Goal: Contribute content: Contribute content

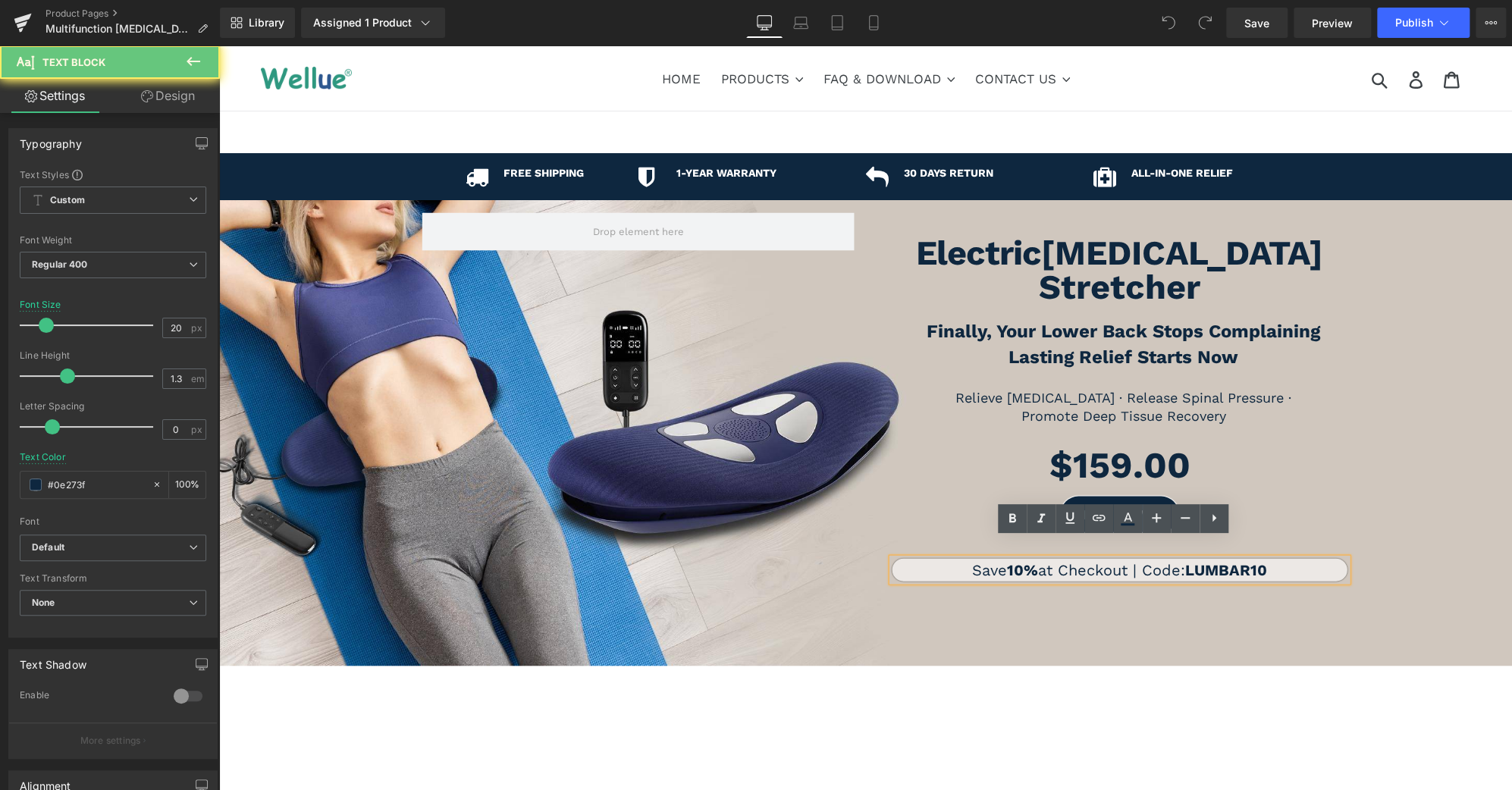
click at [1008, 561] on strong "10%" at bounding box center [1023, 570] width 31 height 18
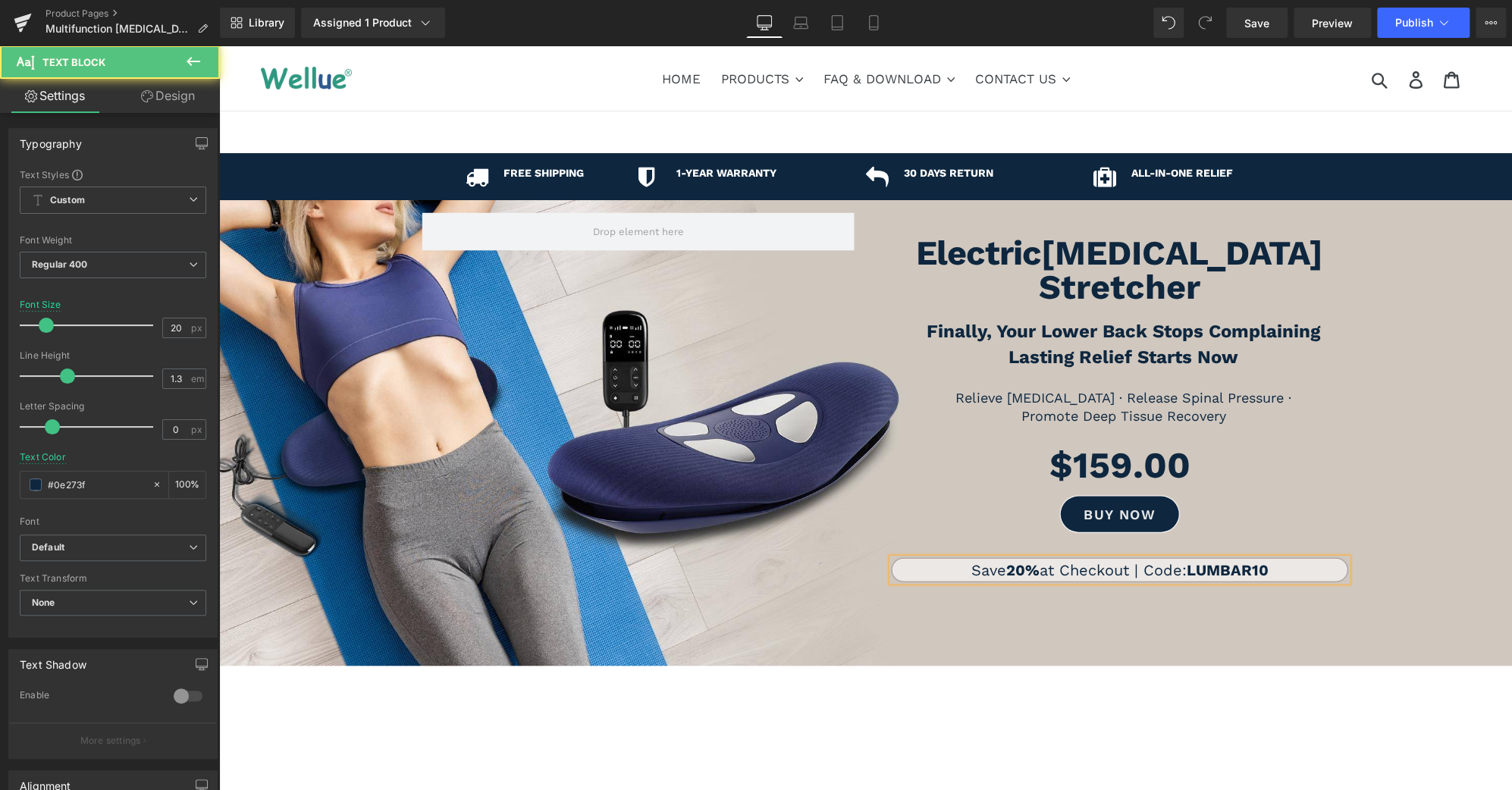
click at [1263, 561] on strong "LUMBAR10" at bounding box center [1228, 570] width 81 height 18
click at [868, 28] on icon at bounding box center [874, 23] width 16 height 16
type input "18"
type input "100"
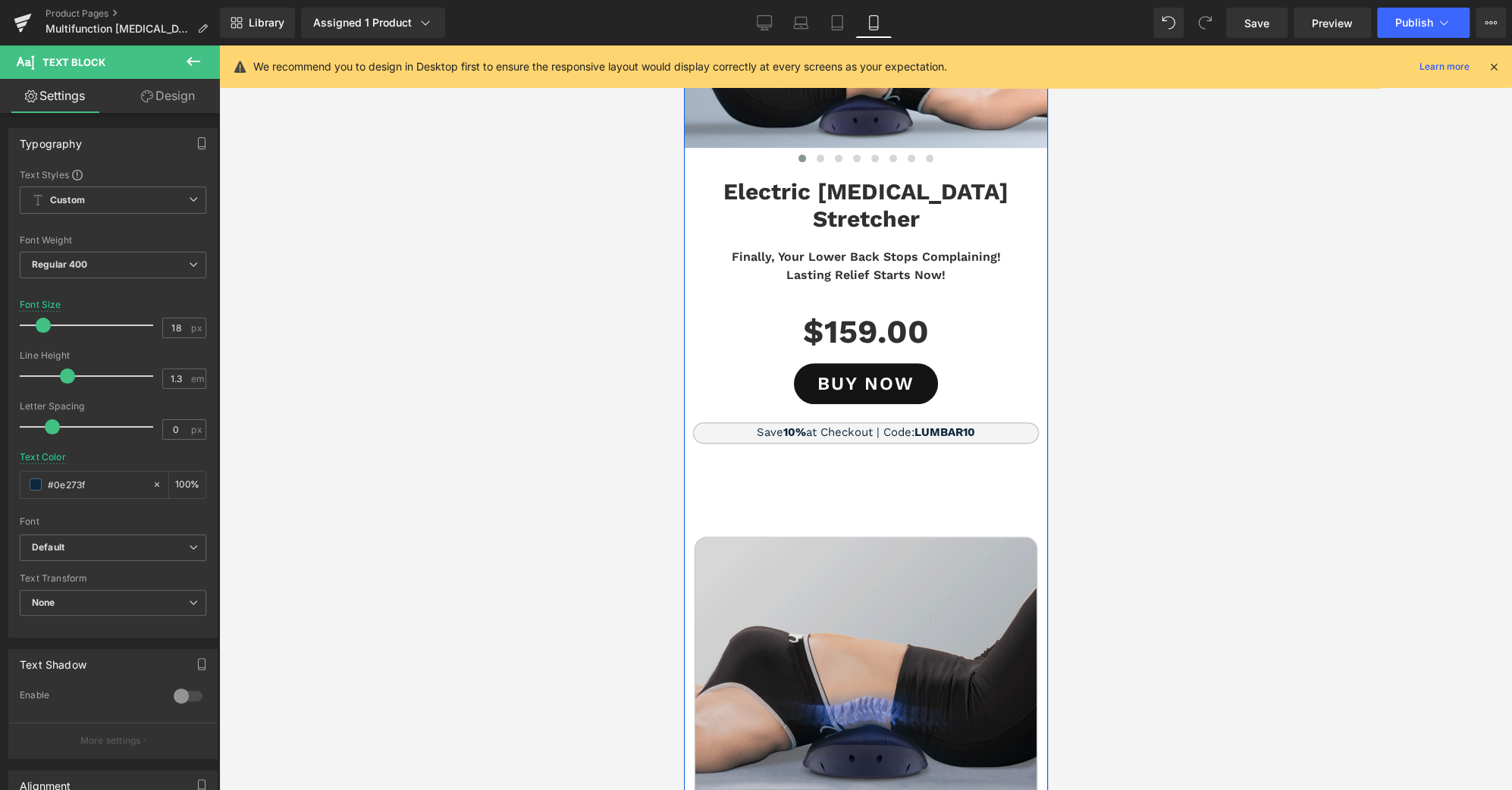
scroll to position [334, 0]
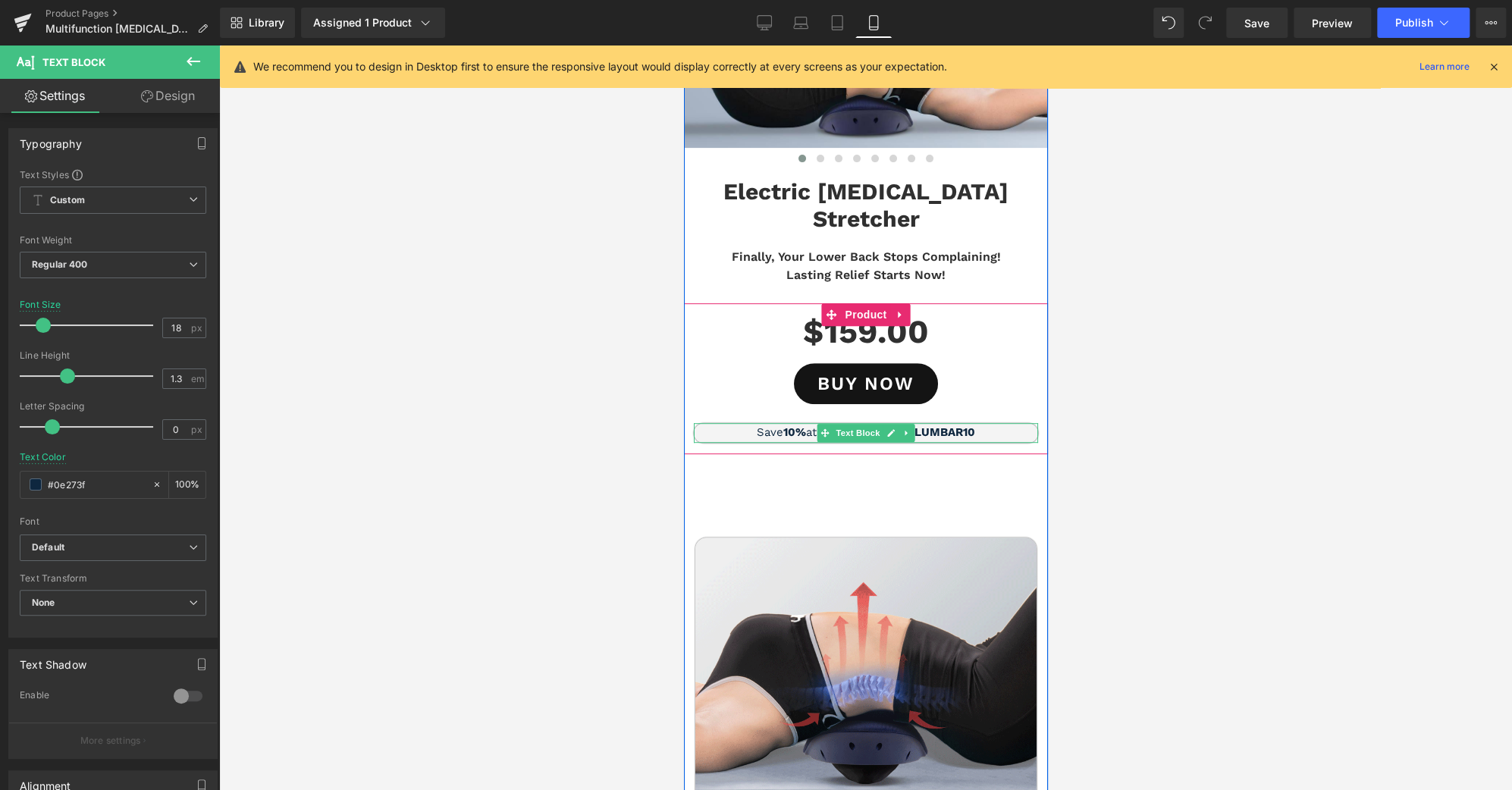
click at [783, 426] on strong "10%" at bounding box center [793, 432] width 22 height 14
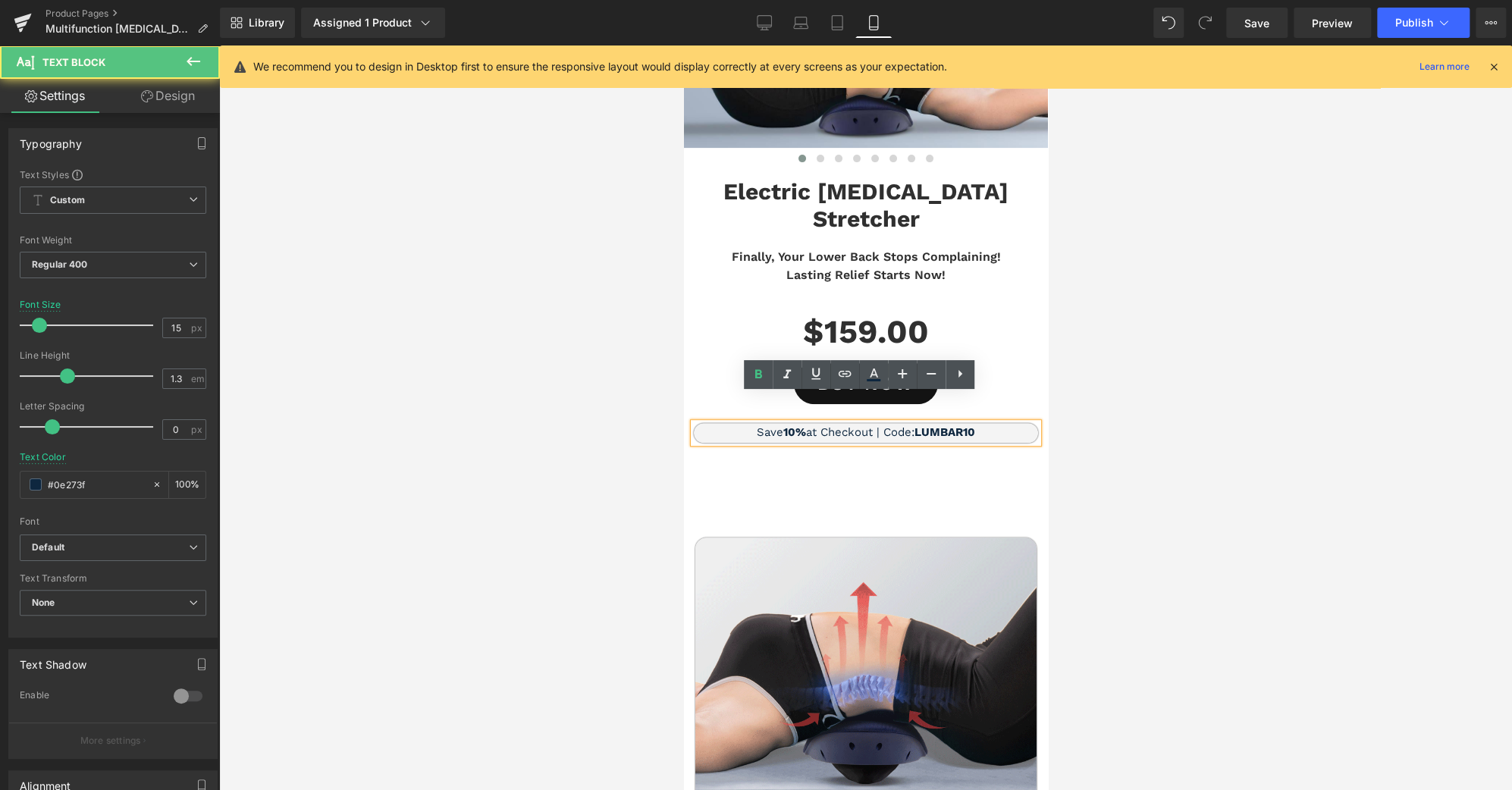
click at [783, 426] on strong "10%" at bounding box center [793, 432] width 22 height 14
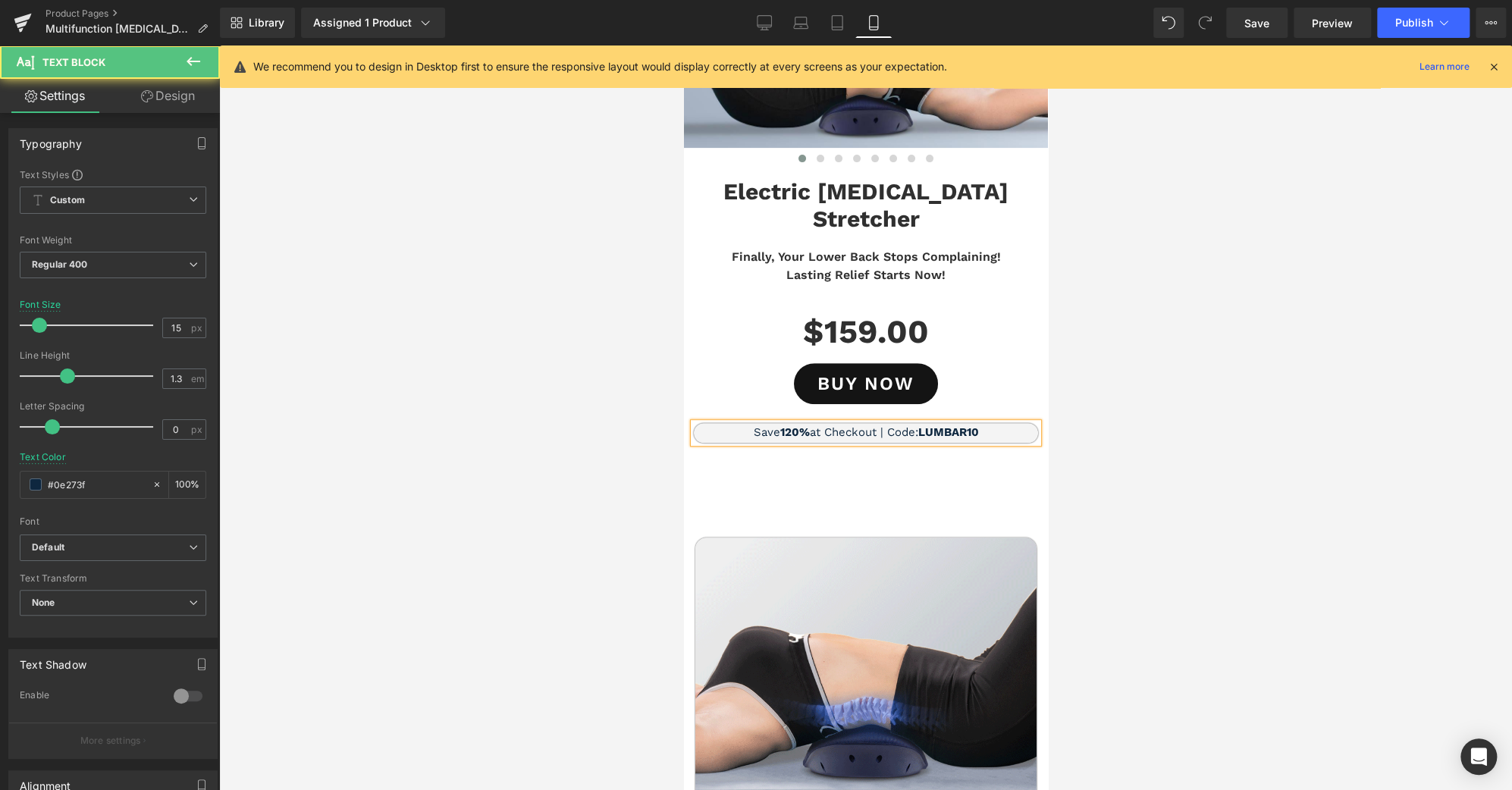
click at [973, 426] on strong "LUMBAR10" at bounding box center [948, 432] width 61 height 14
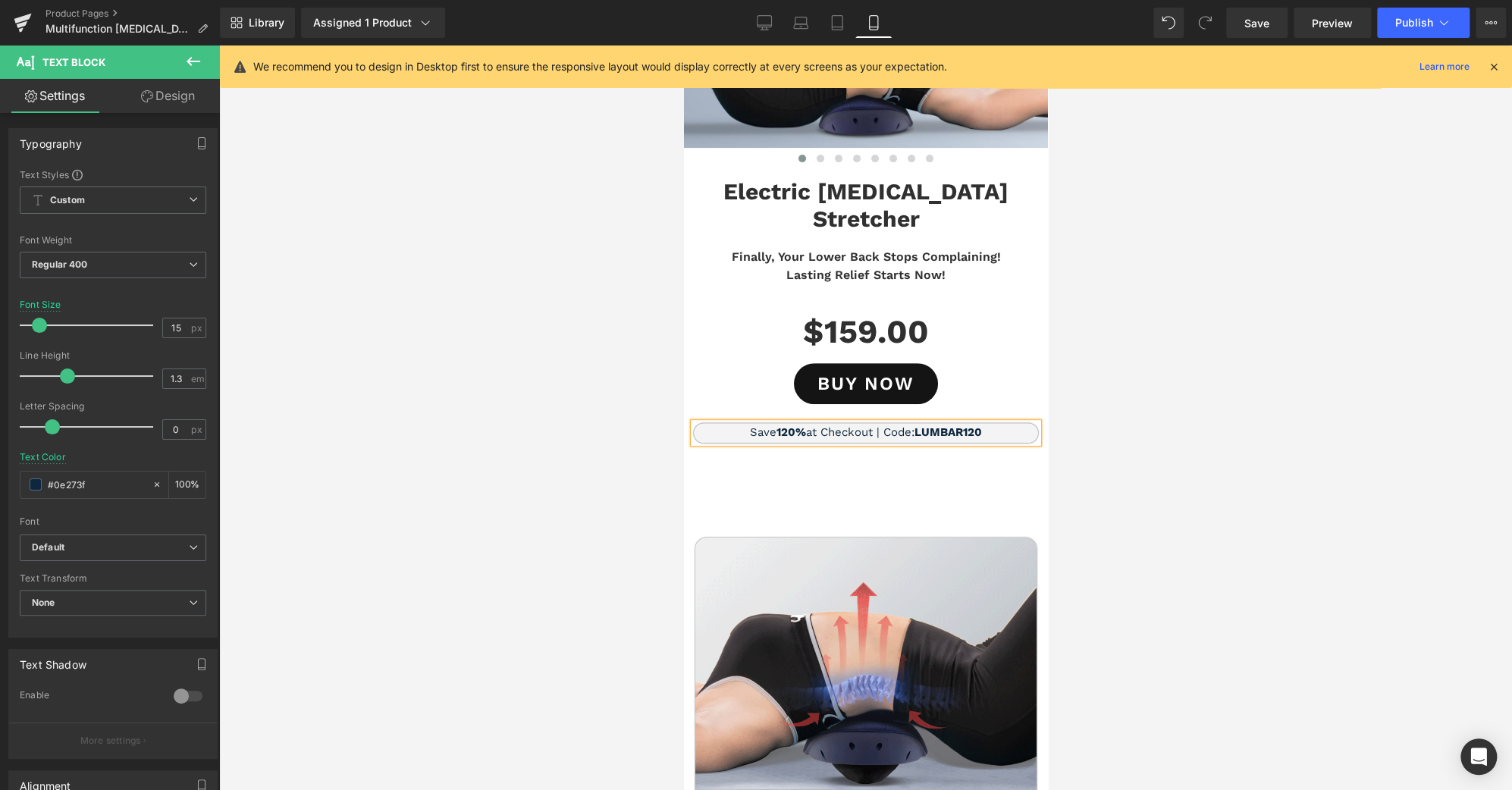
click at [970, 426] on strong "LUMBAR120" at bounding box center [948, 432] width 68 height 14
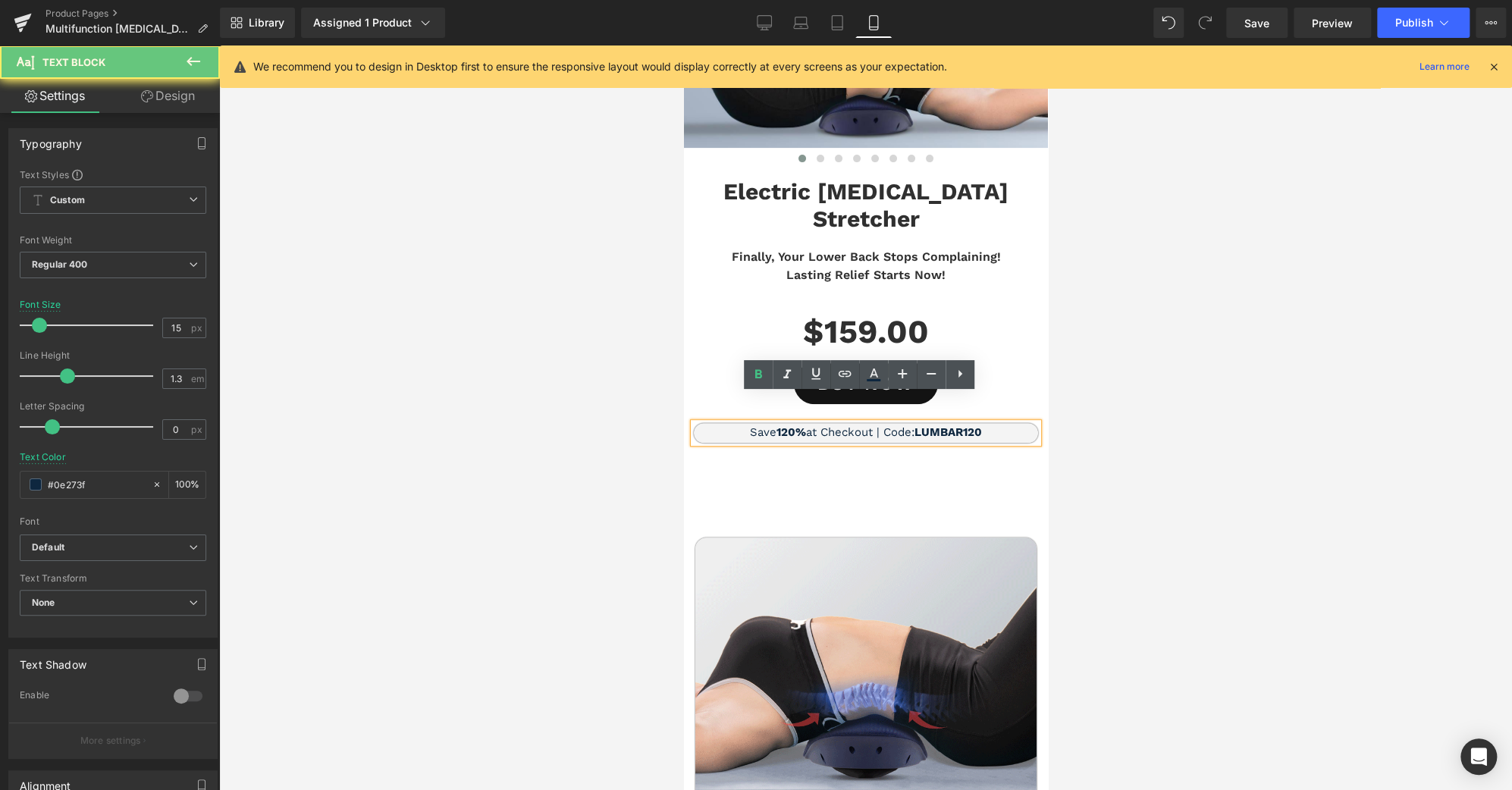
click at [967, 426] on strong "LUMBAR120" at bounding box center [948, 432] width 68 height 14
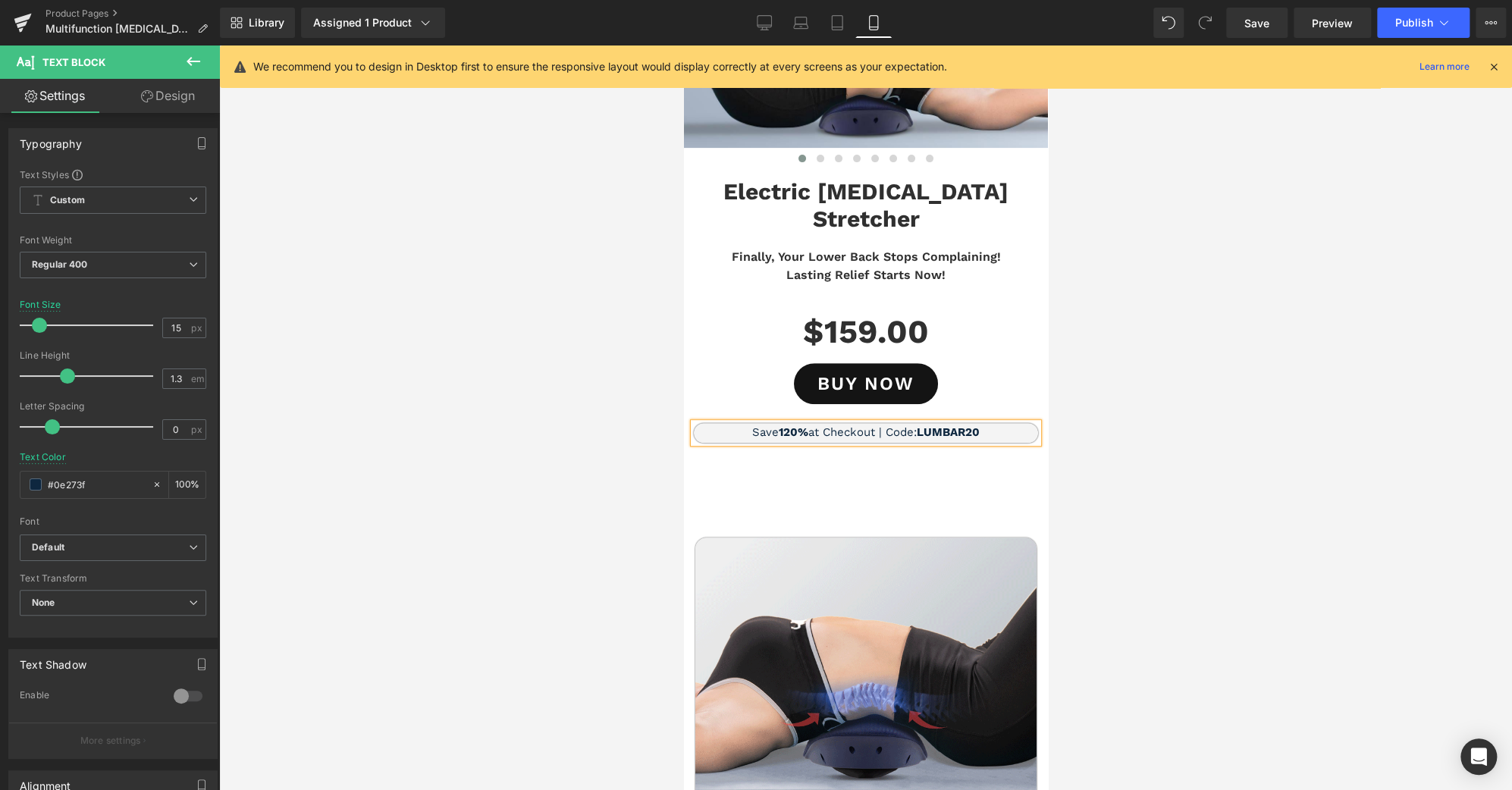
click at [778, 426] on strong "120%" at bounding box center [792, 432] width 30 height 14
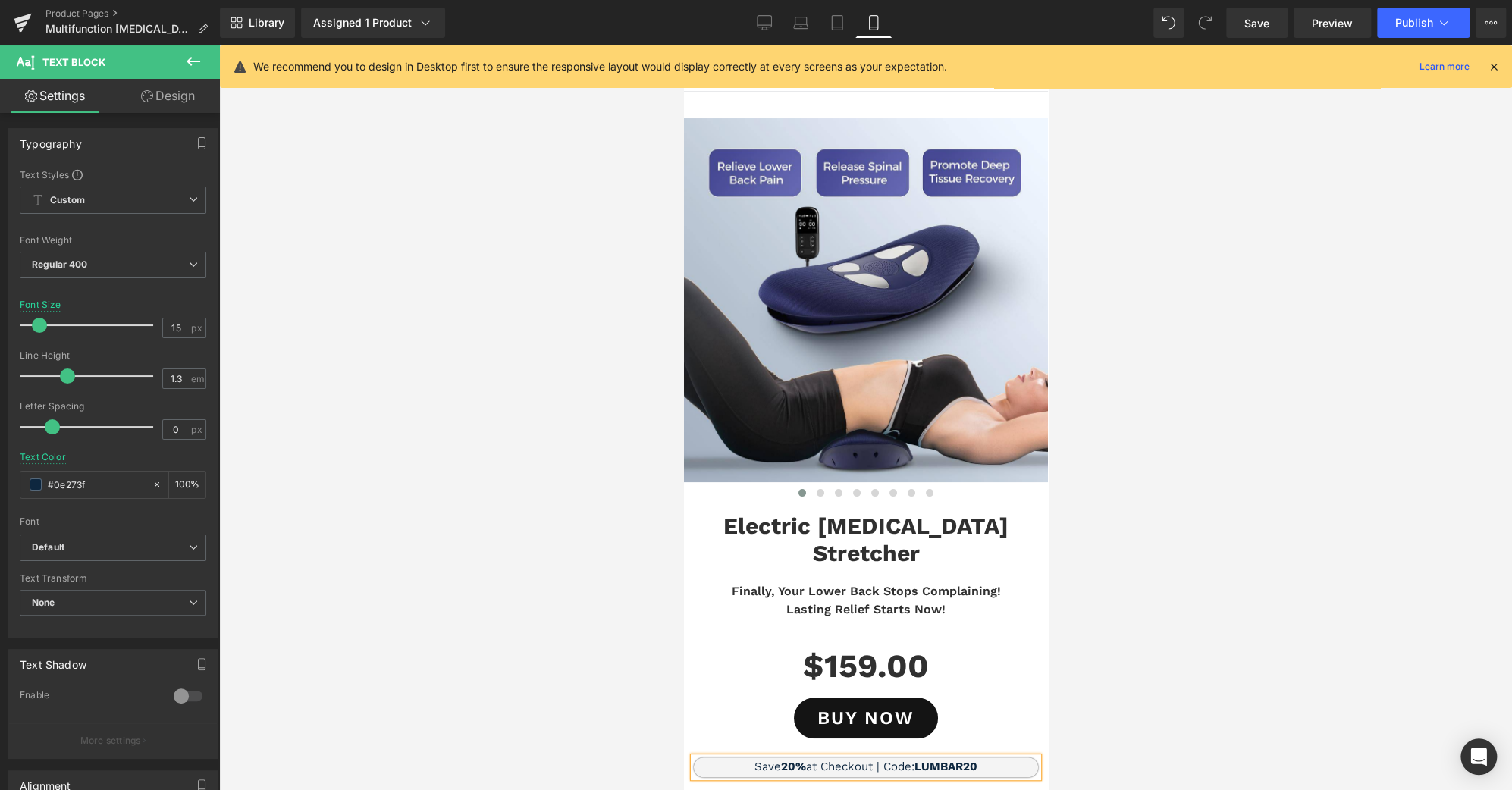
scroll to position [0, 0]
click at [872, 489] on button at bounding box center [874, 493] width 18 height 16
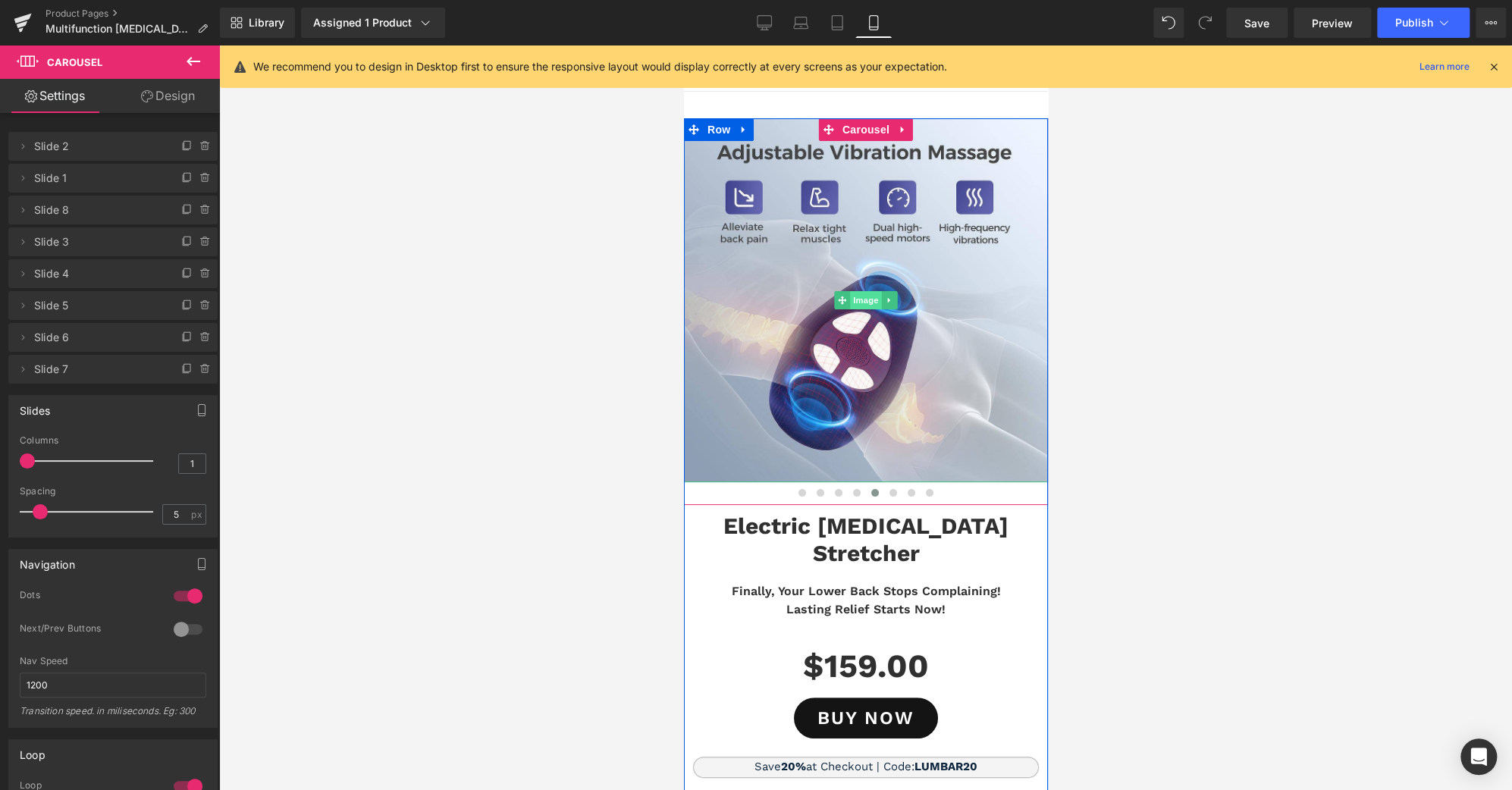
click at [852, 302] on span "Image" at bounding box center [865, 300] width 32 height 18
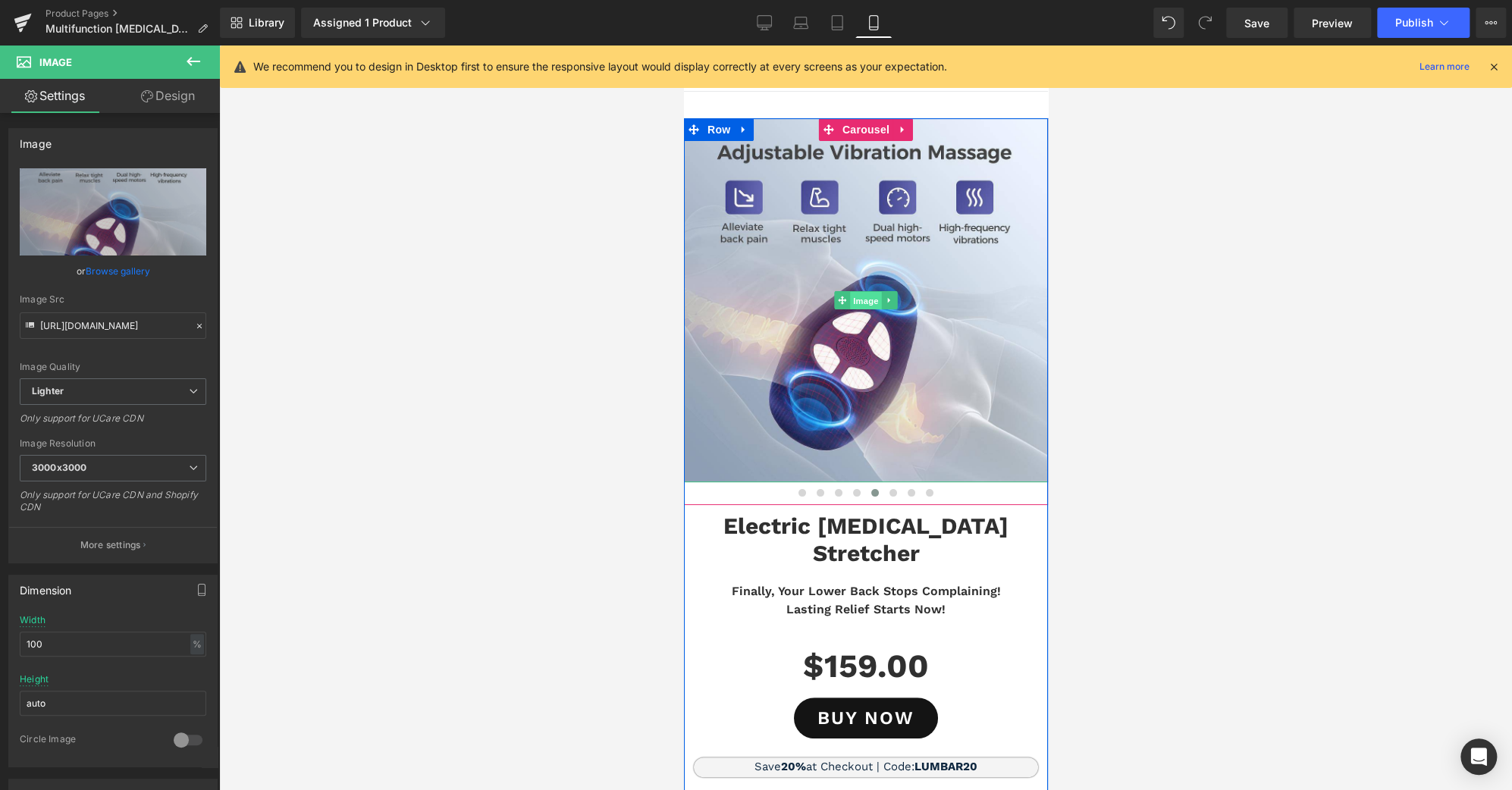
click at [850, 300] on span "Image" at bounding box center [865, 300] width 32 height 18
click at [854, 304] on span "Image" at bounding box center [865, 300] width 32 height 18
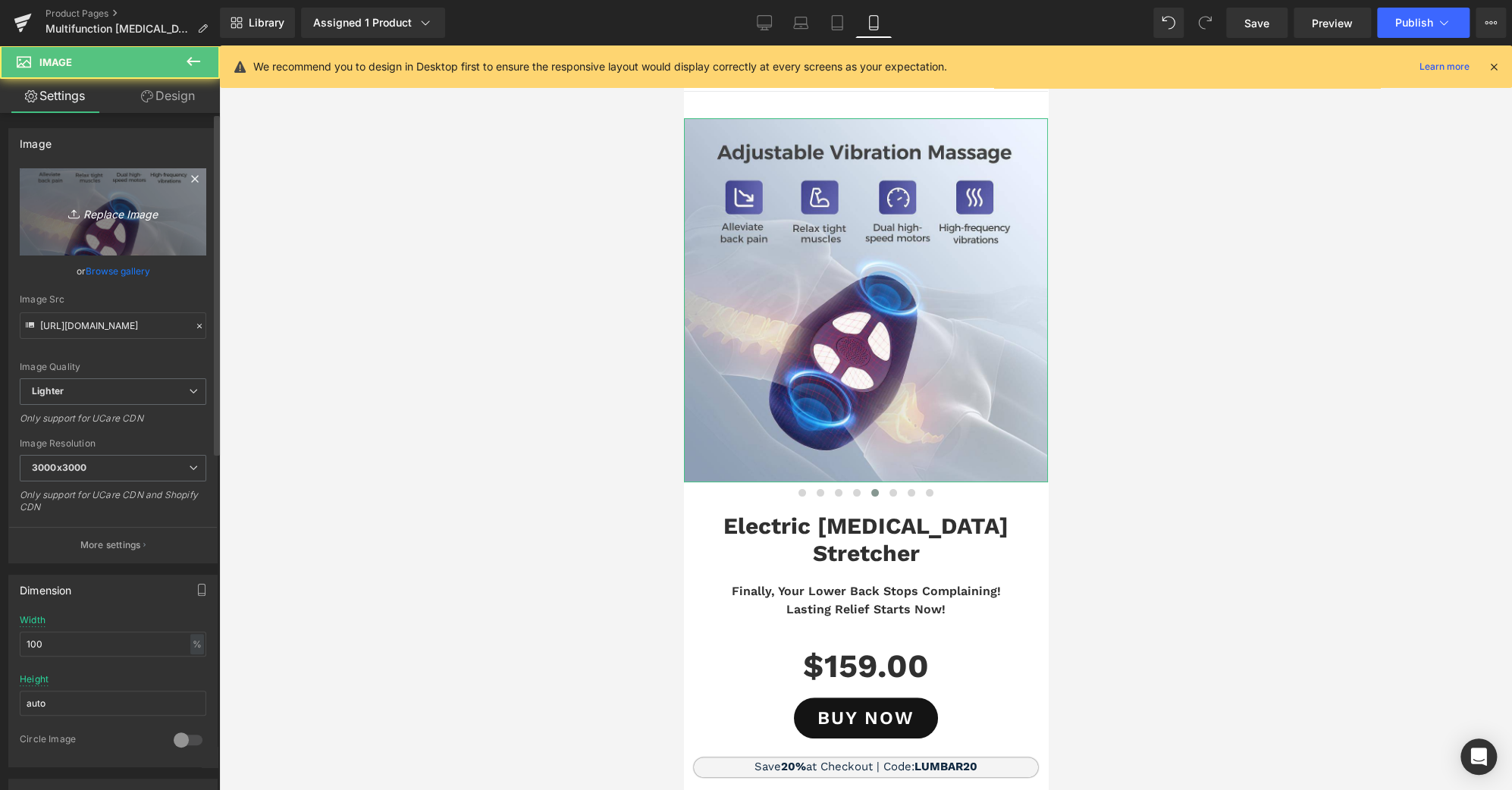
click at [115, 220] on icon "Replace Image" at bounding box center [113, 212] width 121 height 19
type input "C:\fakepath\MASSAGE-P-B.jpg"
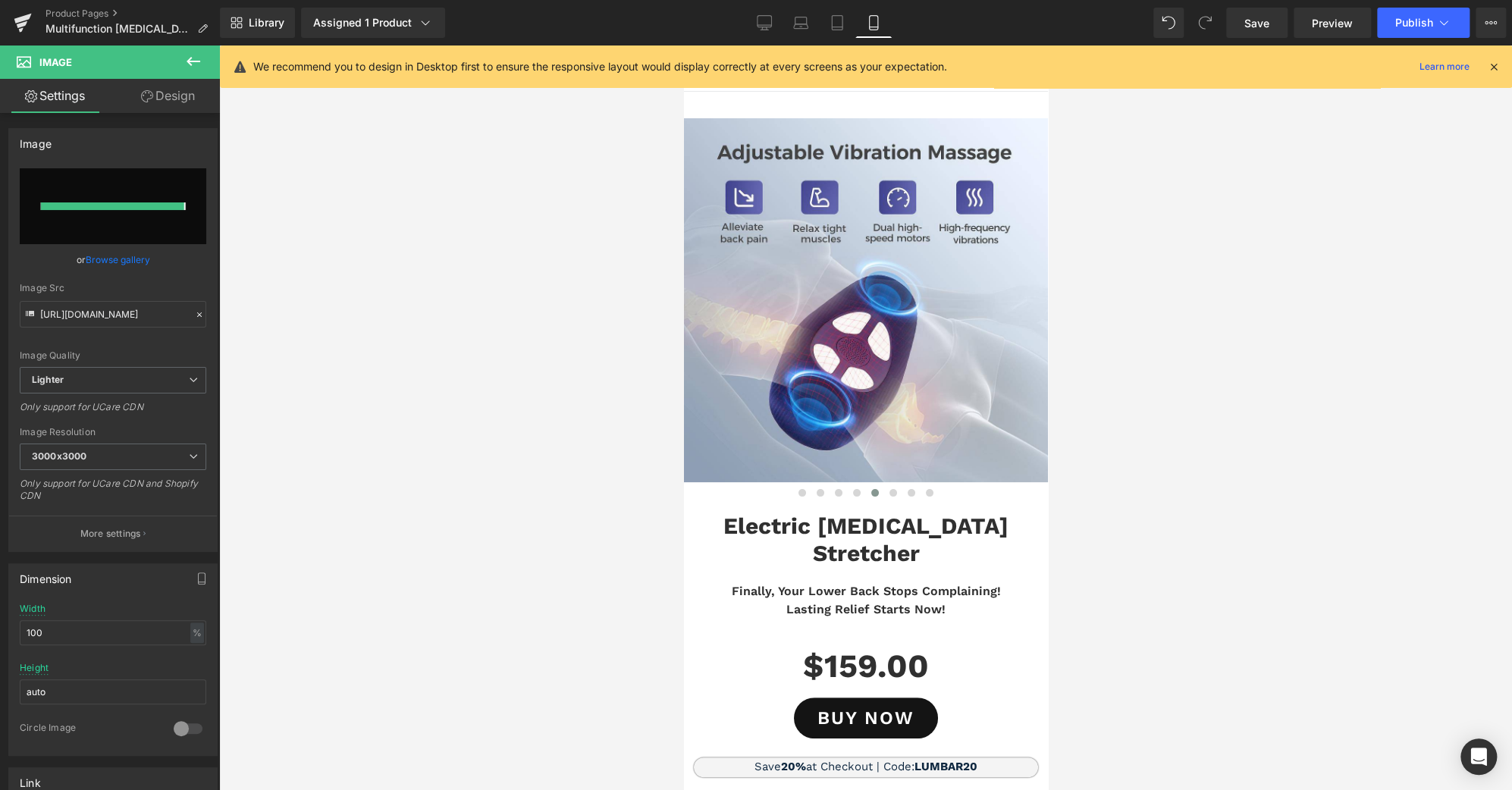
type input "[URL][DOMAIN_NAME]"
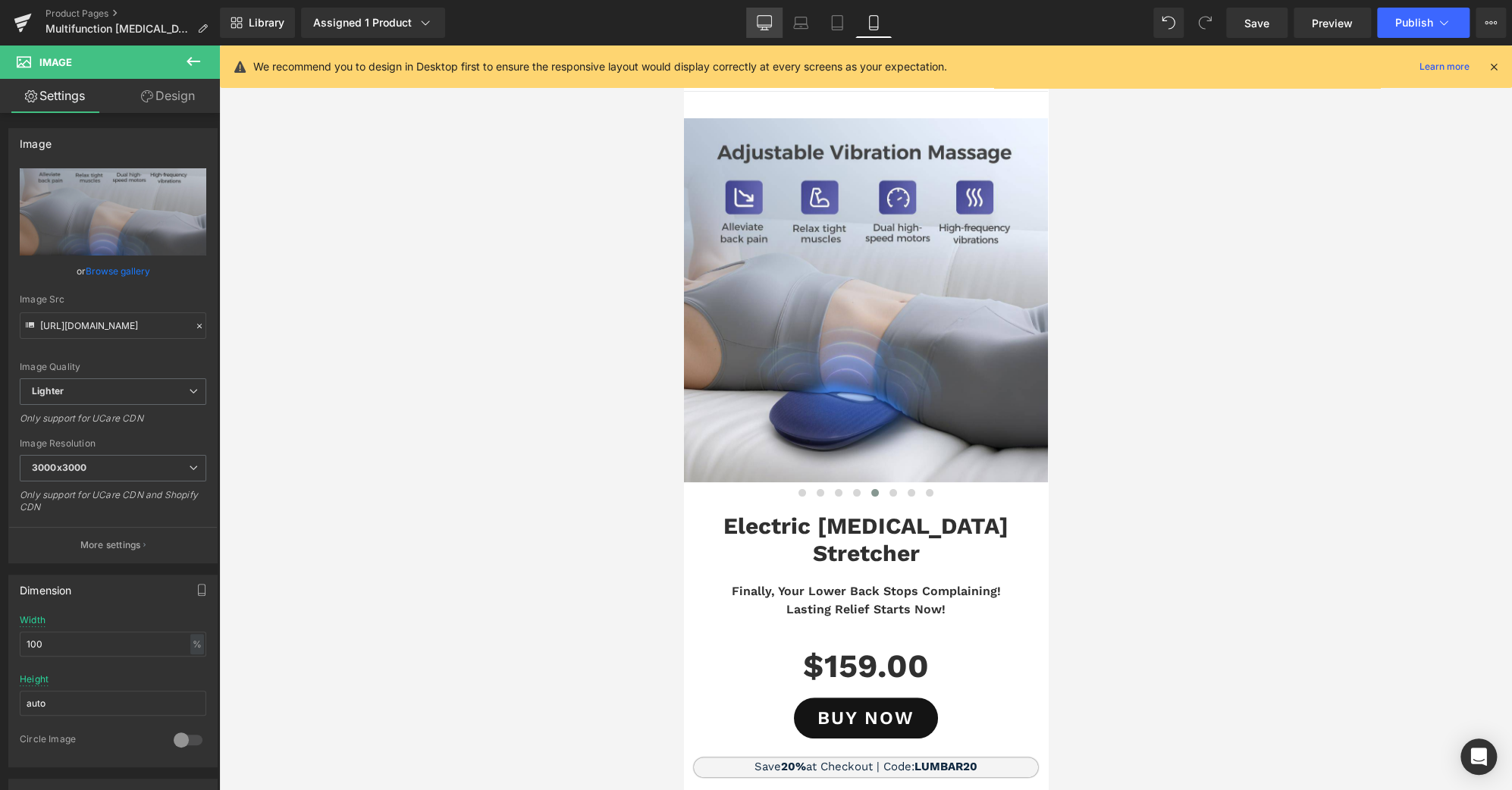
click at [767, 30] on link "Desktop" at bounding box center [765, 22] width 37 height 30
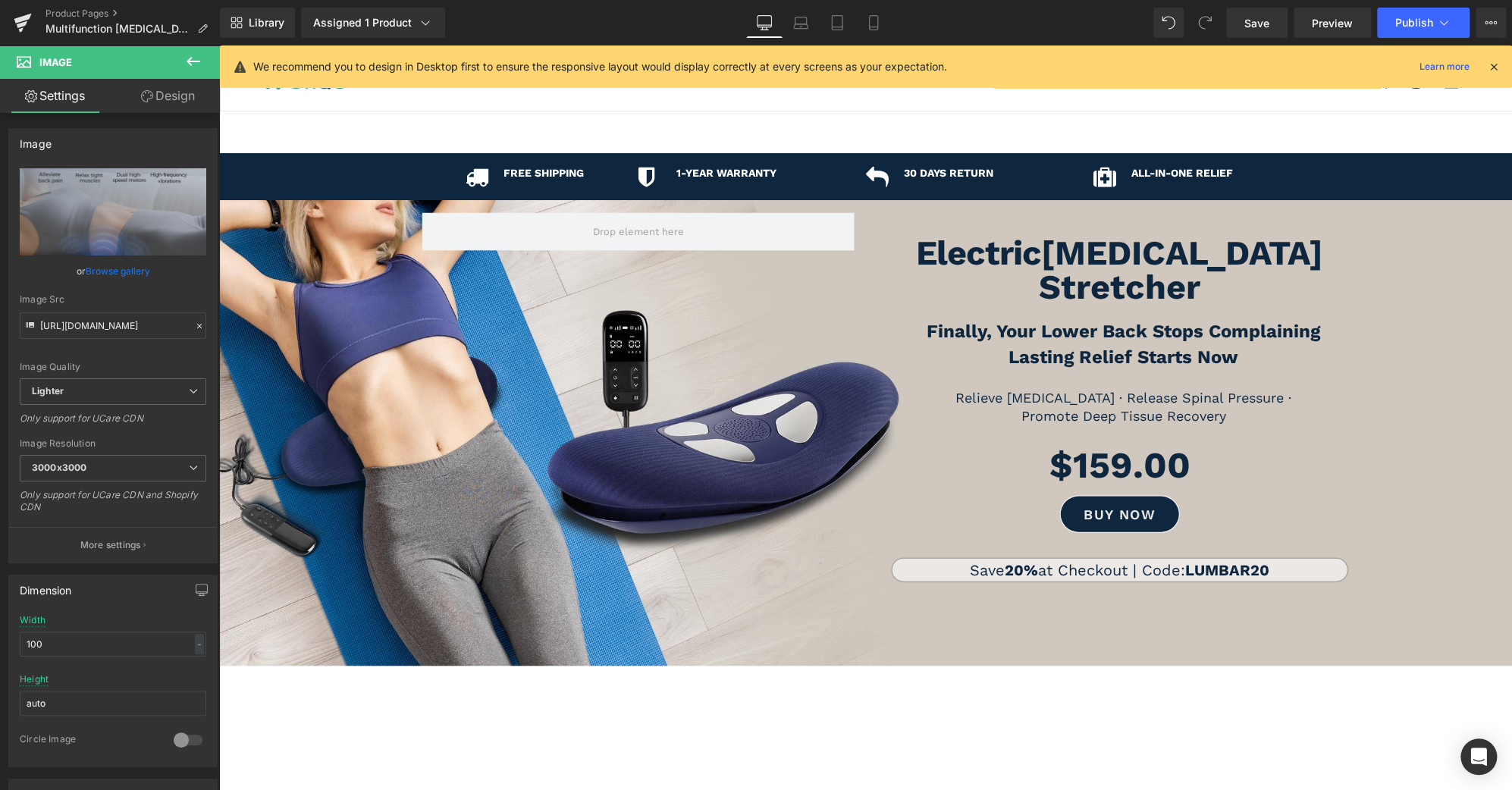
type input "auto"
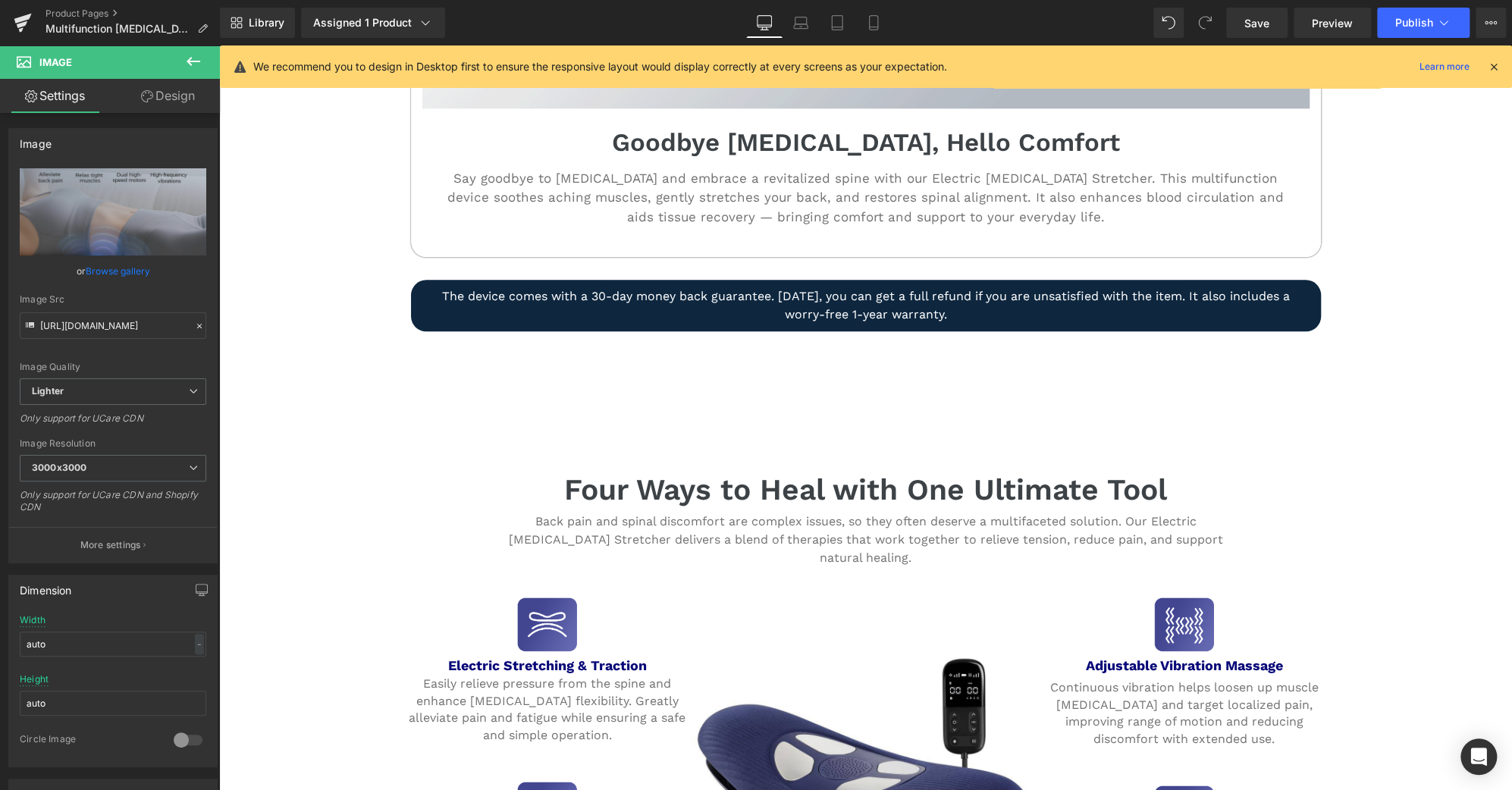
scroll to position [1004, 0]
click at [1266, 25] on span "Save" at bounding box center [1257, 23] width 25 height 16
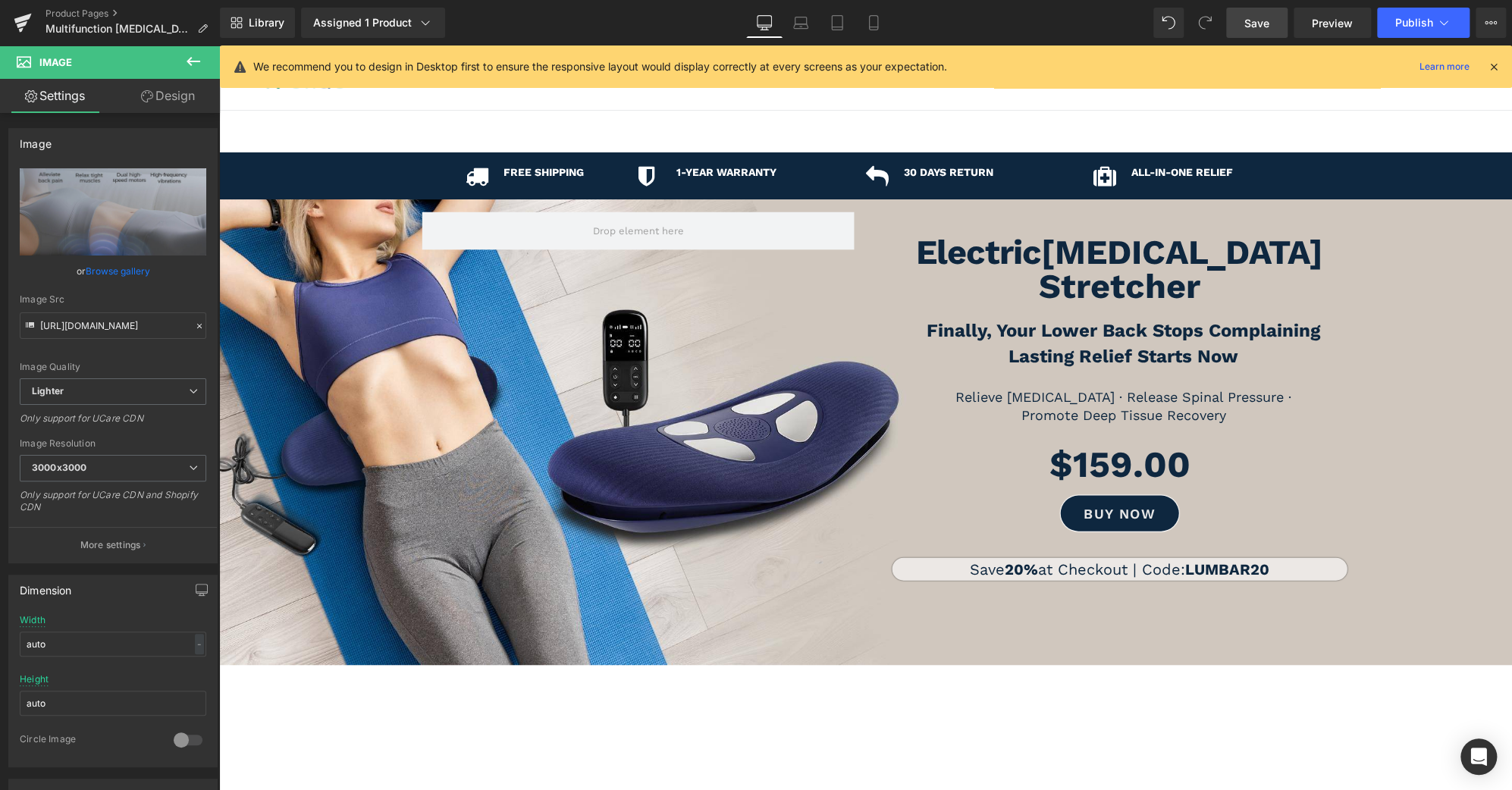
scroll to position [0, 0]
click at [1266, 30] on span "Save" at bounding box center [1257, 23] width 25 height 16
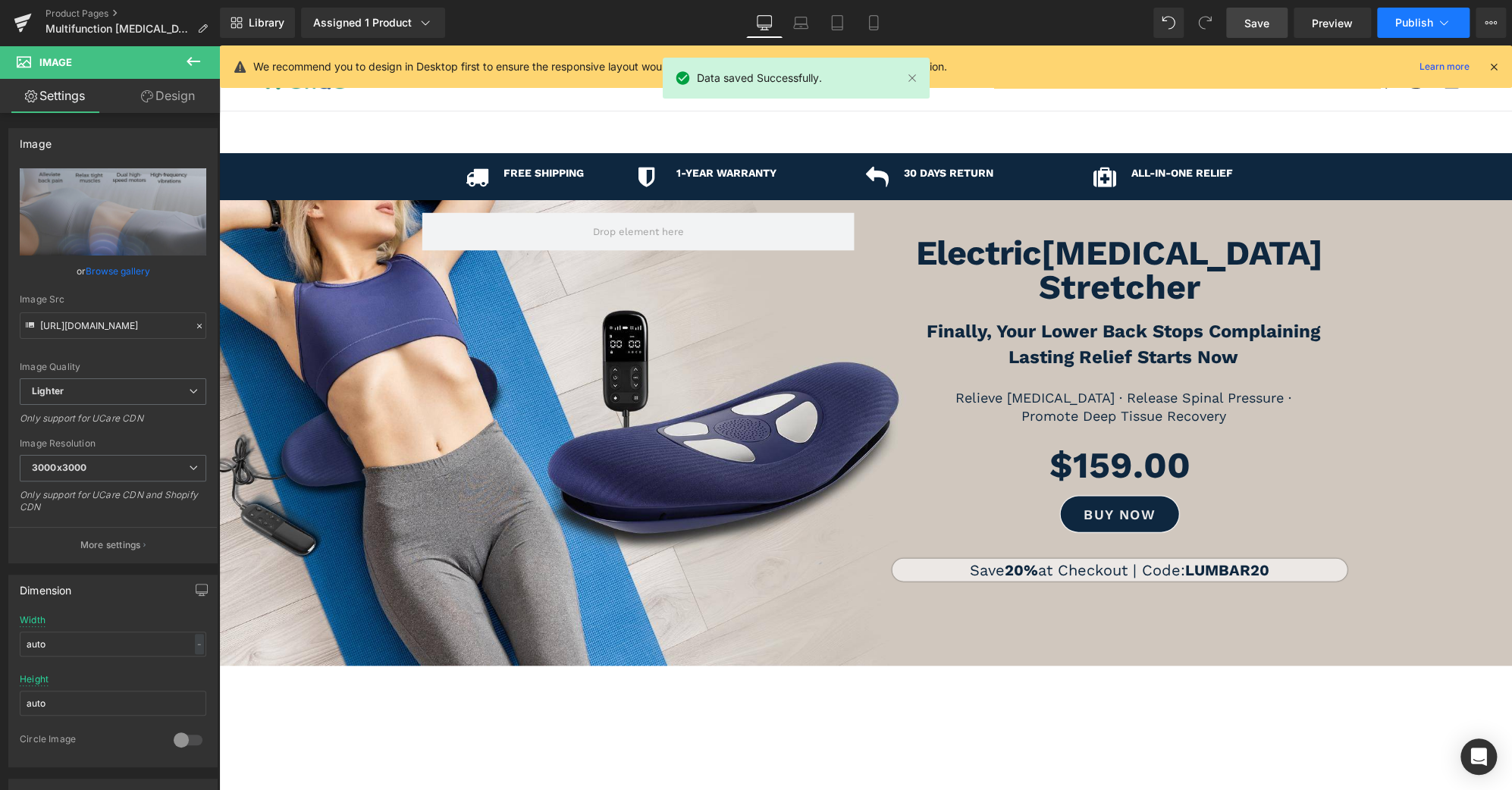
click at [1420, 25] on span "Publish" at bounding box center [1414, 22] width 38 height 13
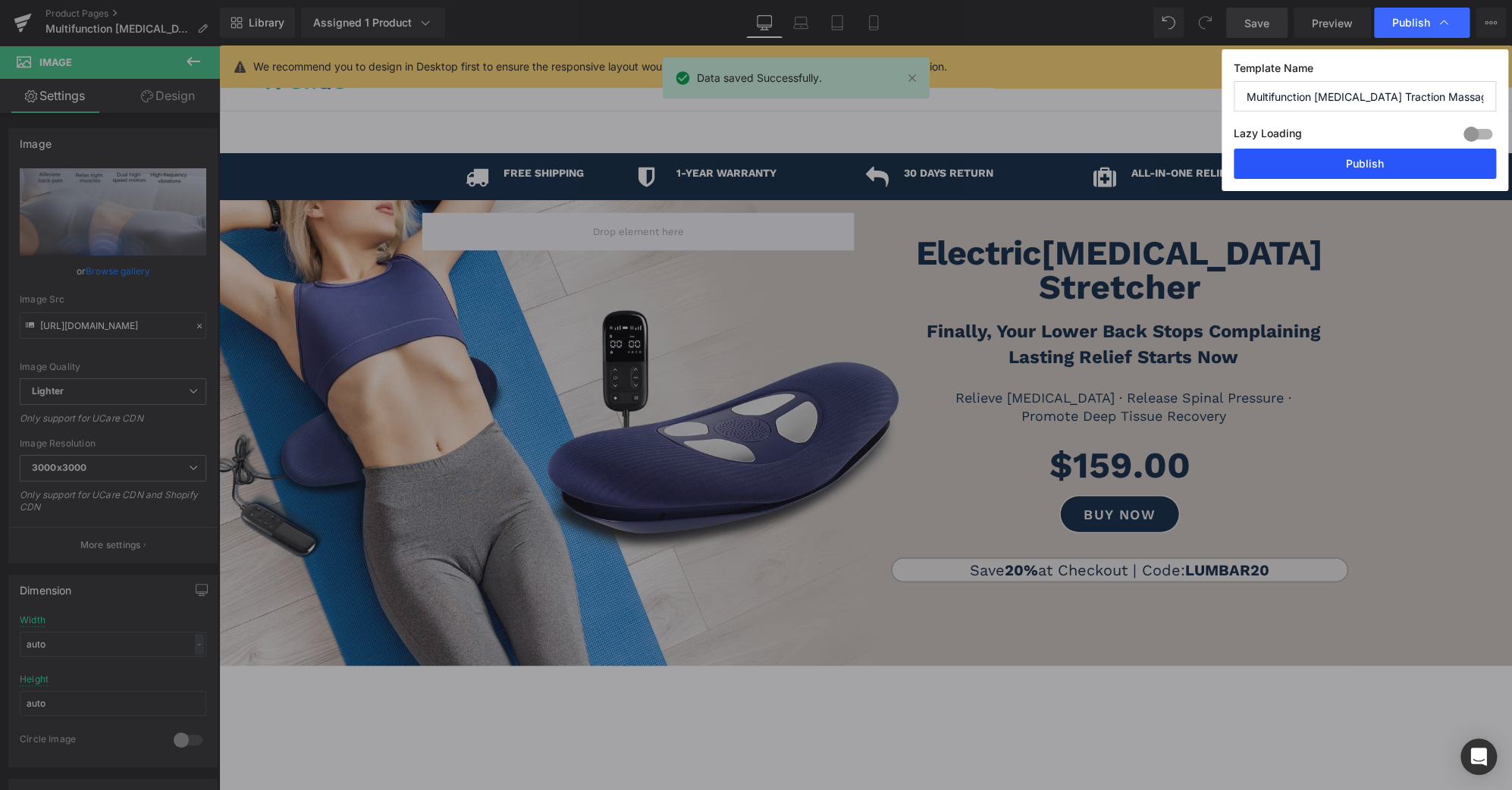
click at [1380, 165] on button "Publish" at bounding box center [1365, 163] width 263 height 30
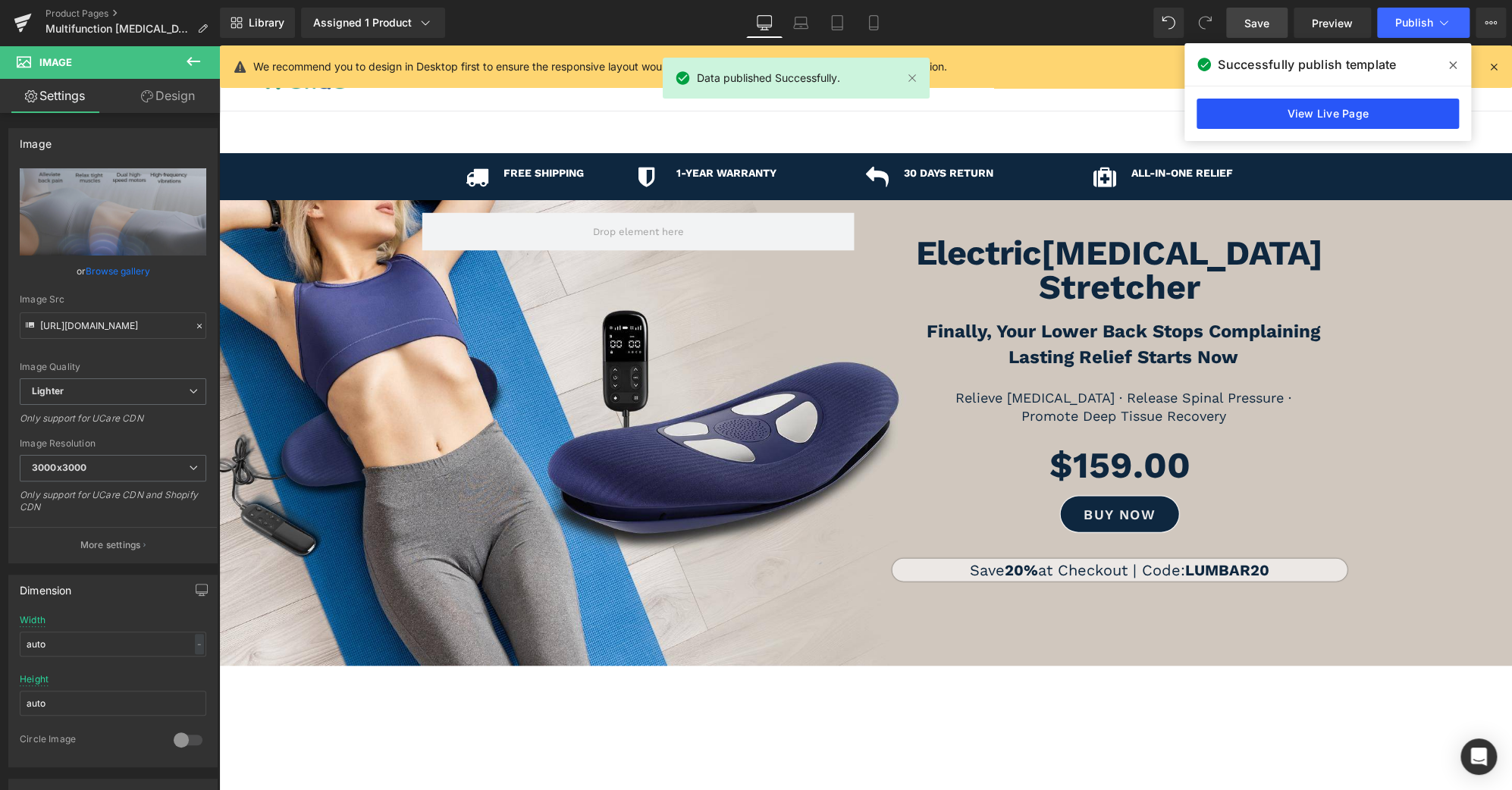
click at [1335, 116] on link "View Live Page" at bounding box center [1328, 113] width 263 height 30
